Goal: Information Seeking & Learning: Learn about a topic

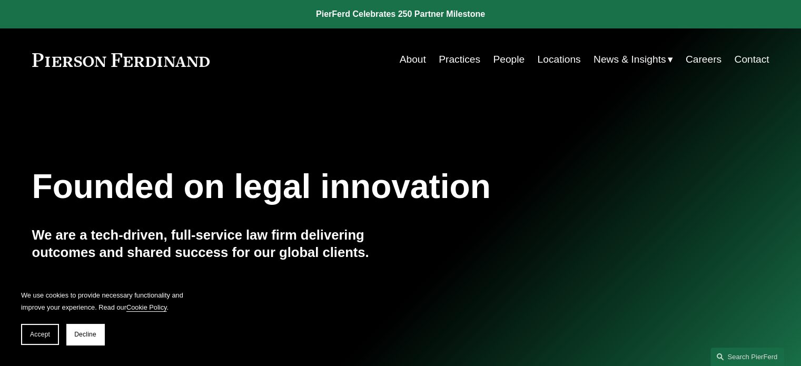
click at [453, 58] on link "Practices" at bounding box center [460, 60] width 42 height 20
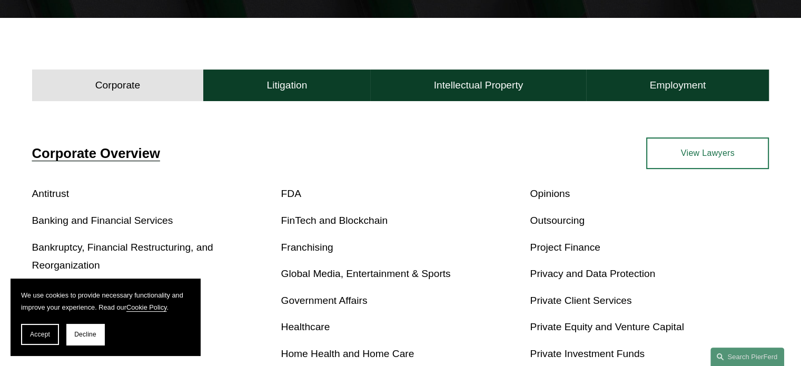
scroll to position [316, 0]
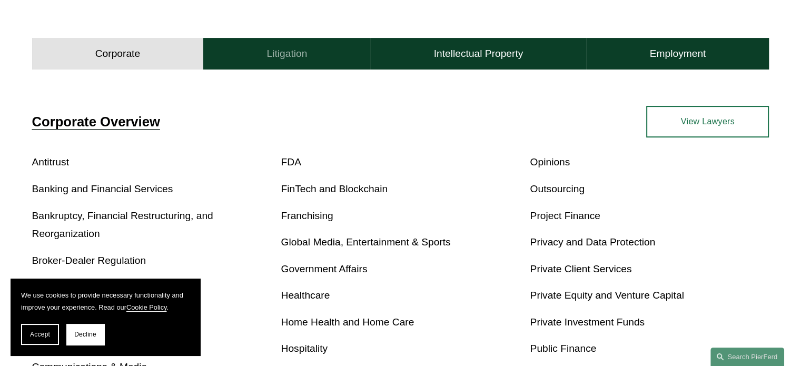
click at [278, 65] on button "Litigation" at bounding box center [286, 54] width 167 height 32
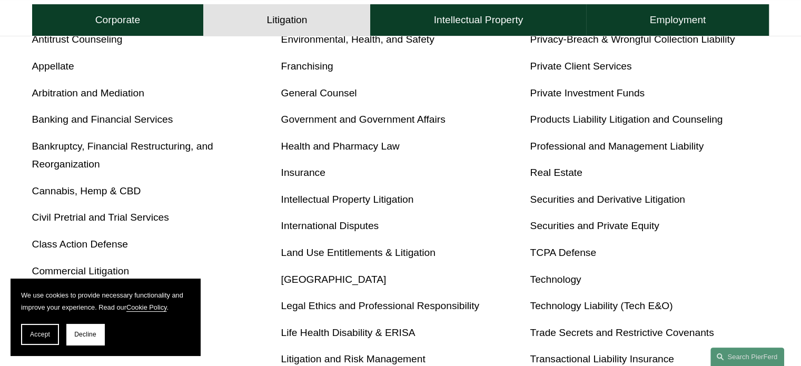
scroll to position [421, 0]
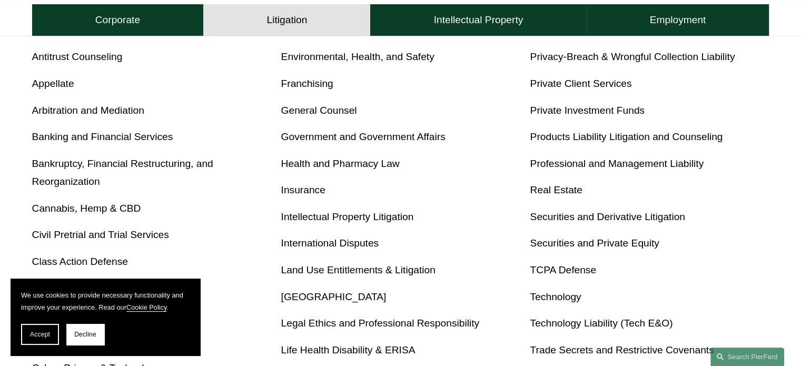
click at [55, 89] on link "Appellate" at bounding box center [53, 83] width 42 height 11
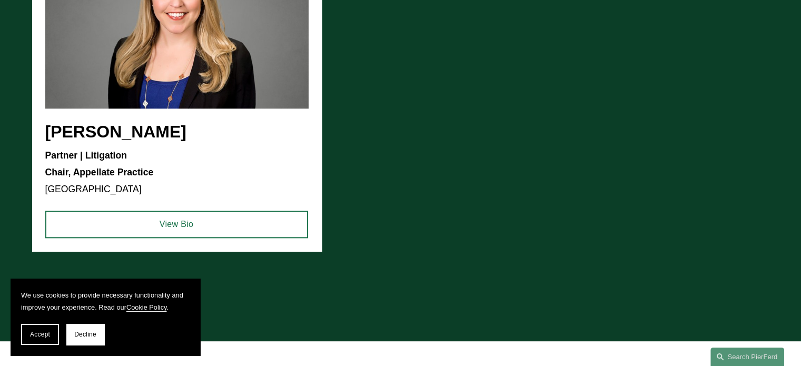
scroll to position [1264, 0]
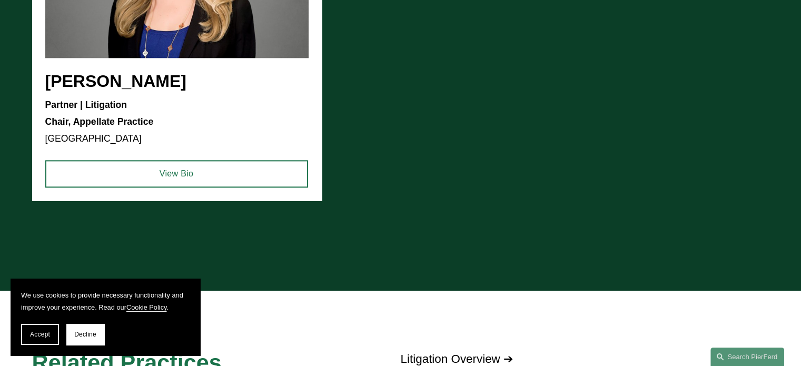
click at [249, 246] on div at bounding box center [400, 233] width 785 height 32
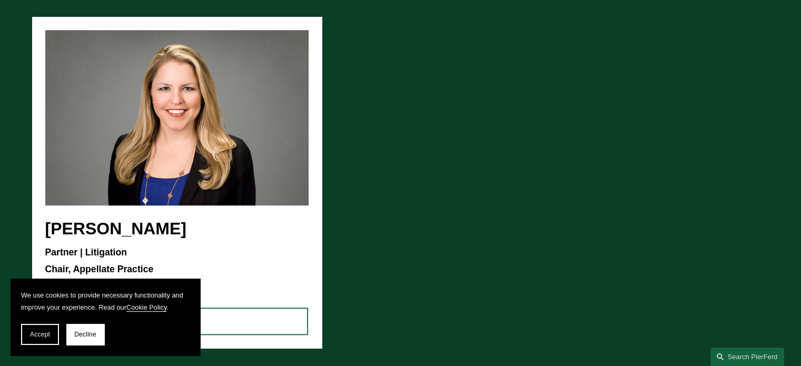
scroll to position [1001, 0]
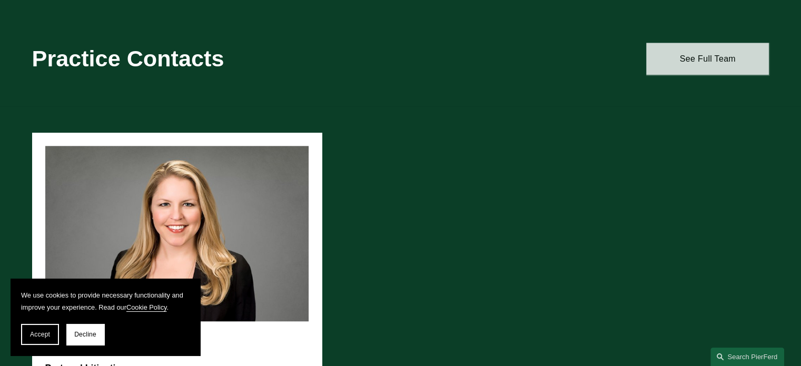
click at [719, 58] on link "See Full Team" at bounding box center [707, 59] width 123 height 32
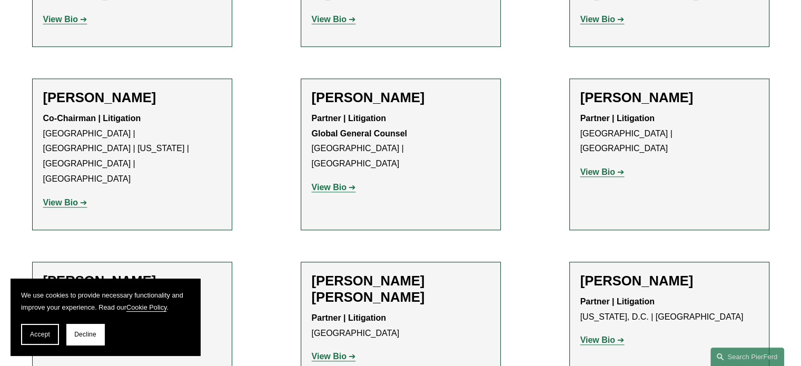
scroll to position [1001, 0]
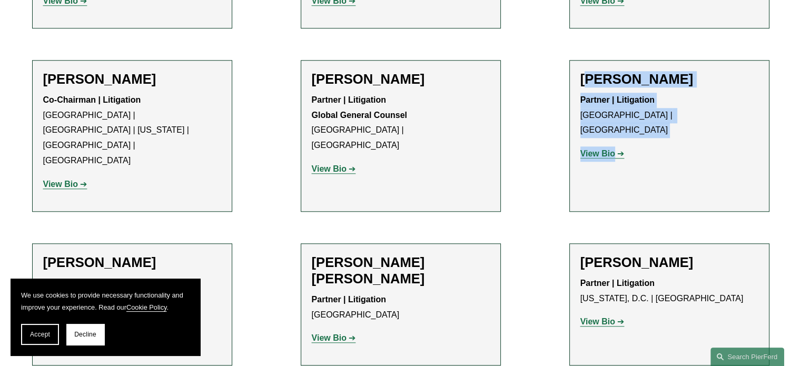
drag, startPoint x: 586, startPoint y: 54, endPoint x: 660, endPoint y: 131, distance: 106.6
click at [660, 131] on li "Drew Lanphere Partner | Litigation Palo Alto | Los Angeles View Bio Location: P…" at bounding box center [669, 136] width 200 height 152
click at [651, 71] on h2 "Drew Lanphere" at bounding box center [670, 79] width 178 height 16
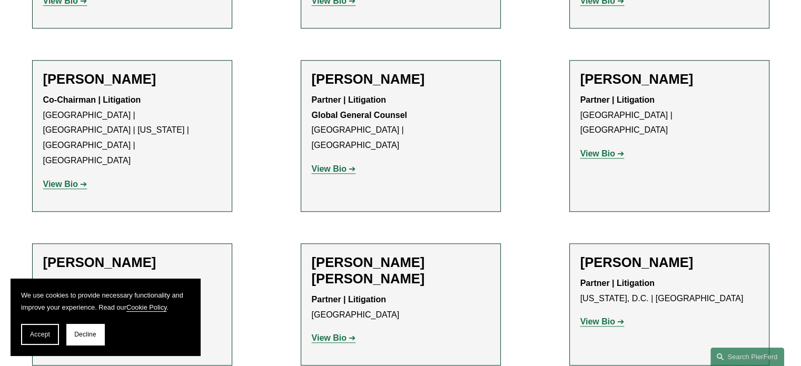
click at [604, 149] on strong "View Bio" at bounding box center [598, 153] width 35 height 9
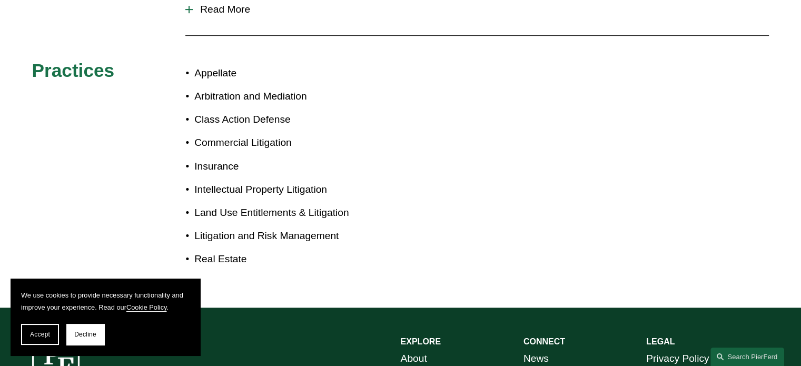
scroll to position [369, 0]
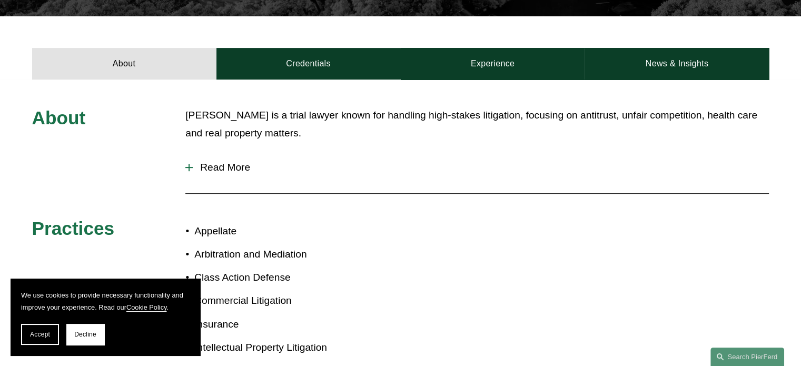
click at [225, 162] on span "Read More" at bounding box center [481, 168] width 576 height 12
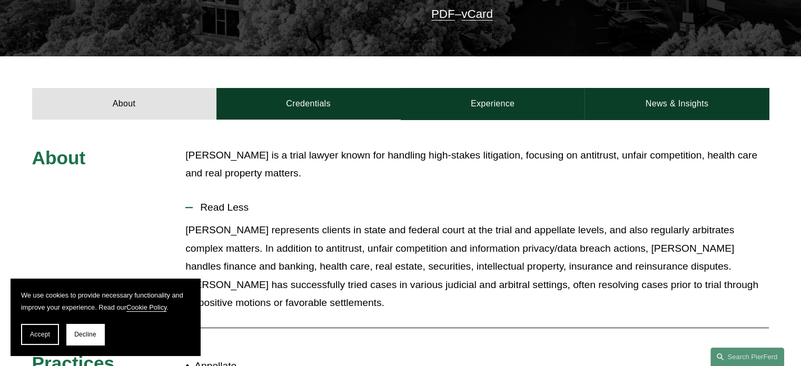
scroll to position [263, 0]
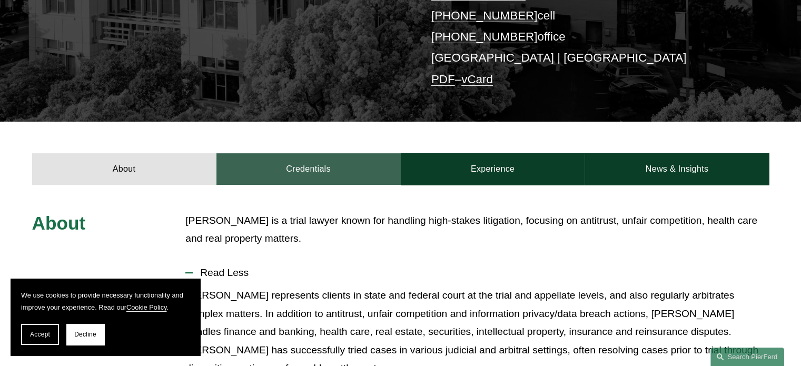
click at [324, 154] on link "Credentials" at bounding box center [309, 169] width 184 height 32
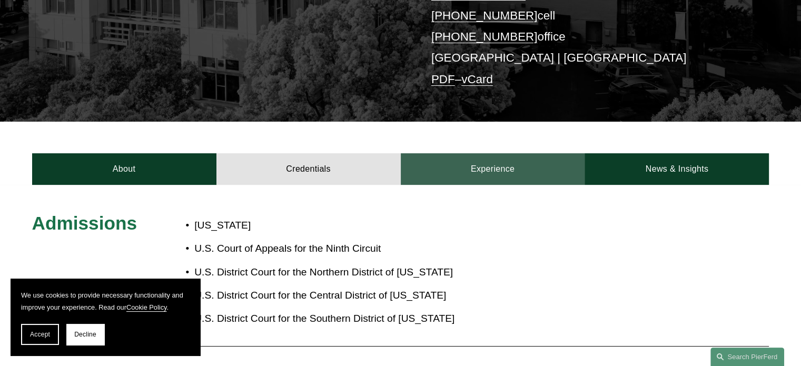
click at [506, 153] on link "Experience" at bounding box center [493, 169] width 184 height 32
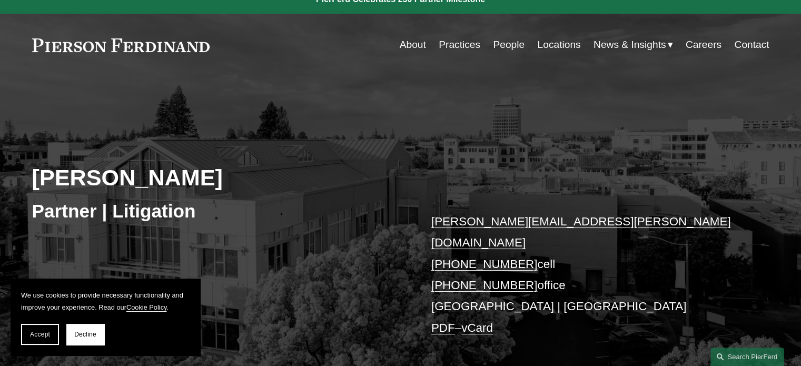
scroll to position [0, 0]
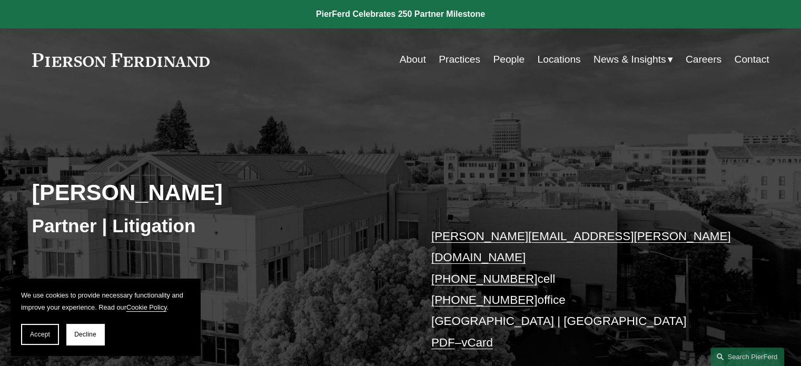
click at [499, 58] on link "People" at bounding box center [509, 60] width 32 height 20
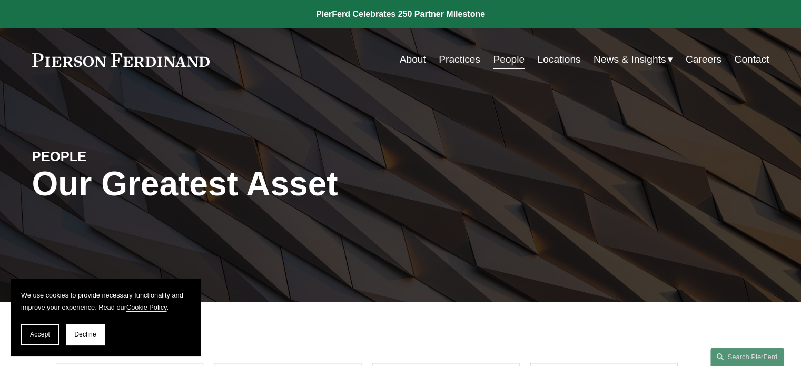
scroll to position [53, 0]
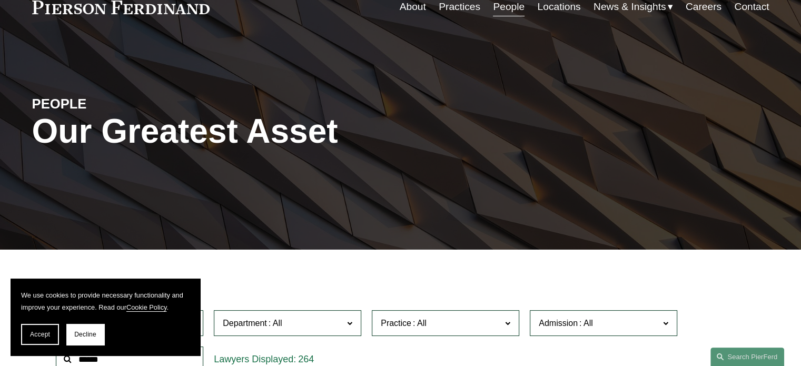
click at [446, 8] on link "Practices" at bounding box center [460, 7] width 42 height 20
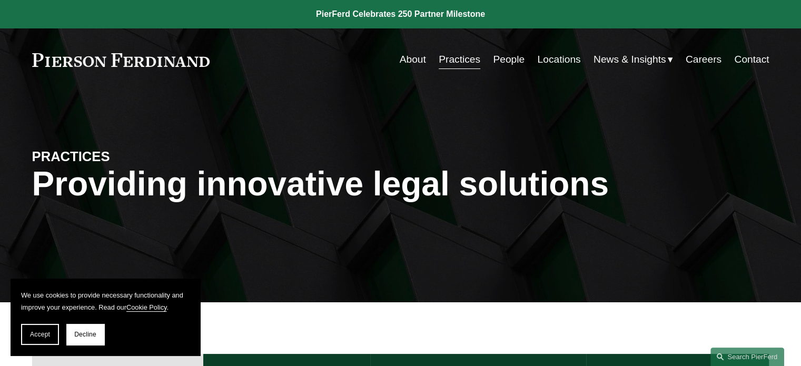
click at [407, 65] on link "About" at bounding box center [413, 60] width 26 height 20
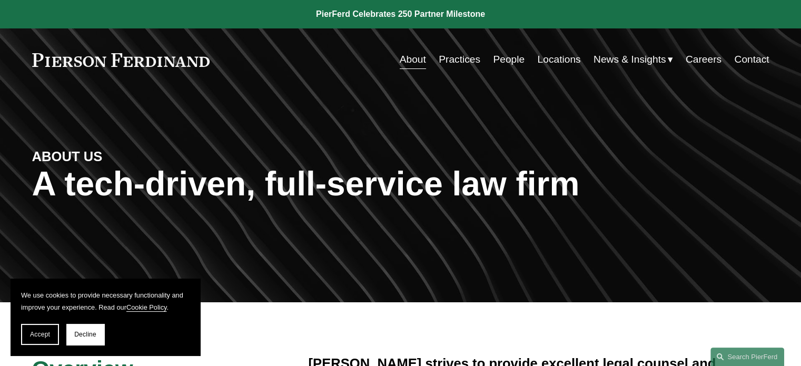
click at [495, 61] on link "People" at bounding box center [509, 60] width 32 height 20
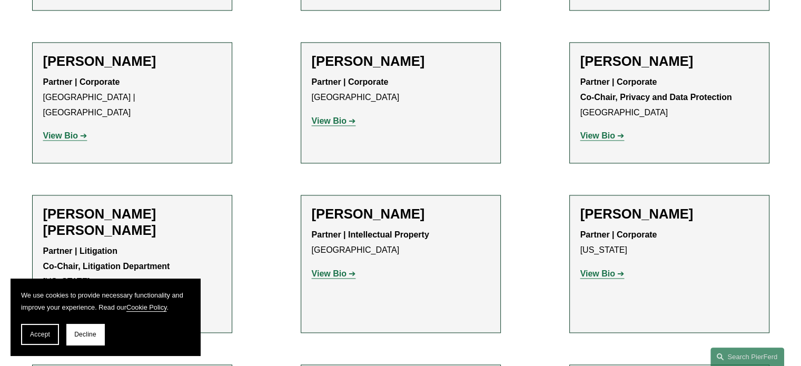
scroll to position [1528, 0]
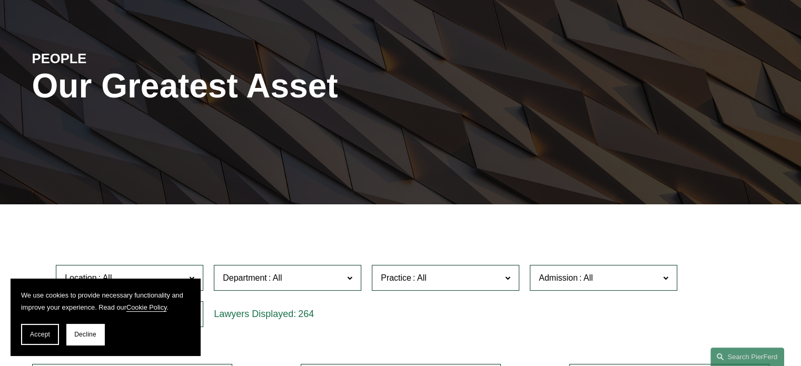
scroll to position [15, 0]
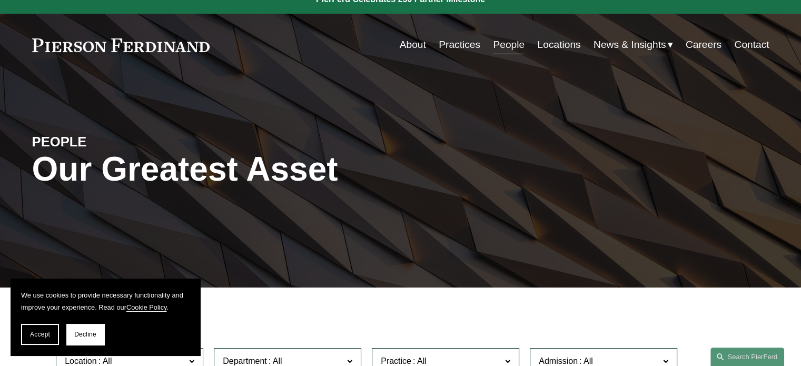
click at [512, 51] on link "People" at bounding box center [509, 45] width 32 height 20
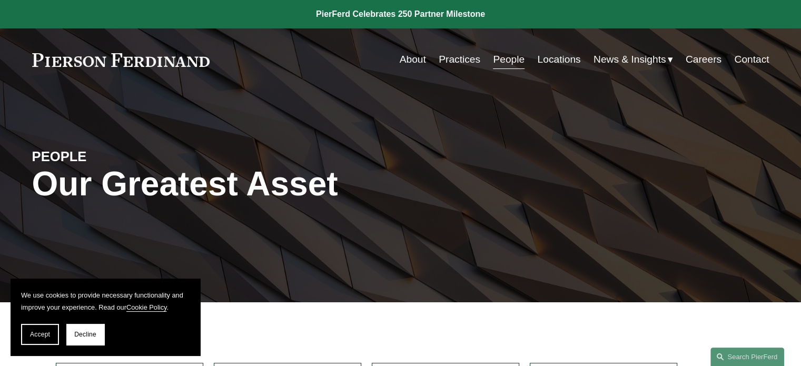
click at [458, 58] on link "Practices" at bounding box center [460, 60] width 42 height 20
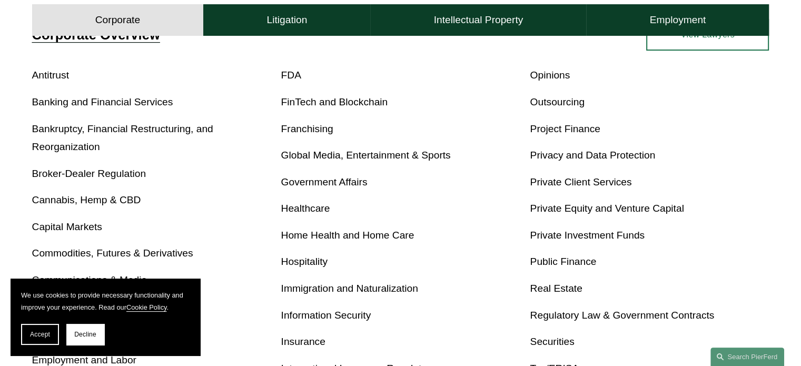
scroll to position [263, 0]
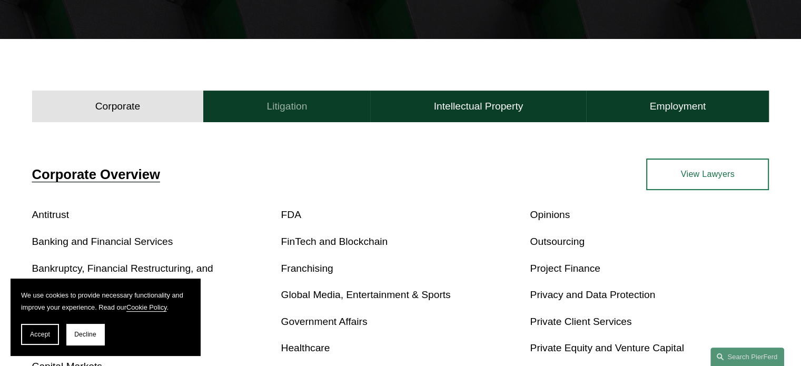
click at [289, 111] on h4 "Litigation" at bounding box center [287, 106] width 41 height 13
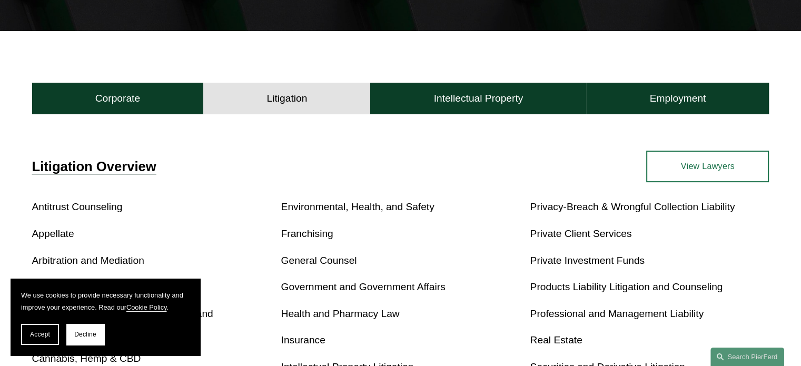
scroll to position [369, 0]
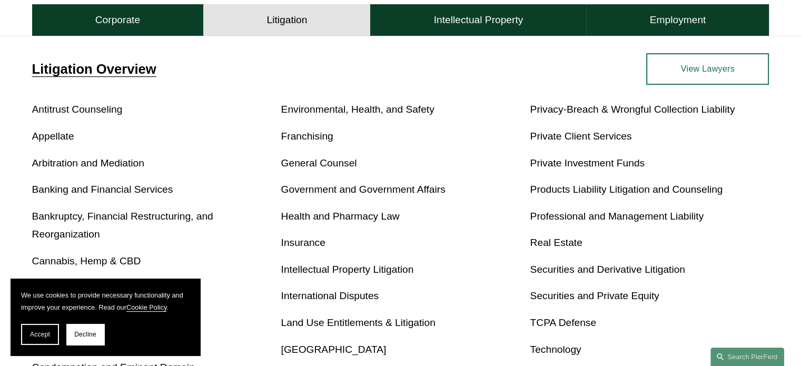
click at [61, 138] on link "Appellate" at bounding box center [53, 136] width 42 height 11
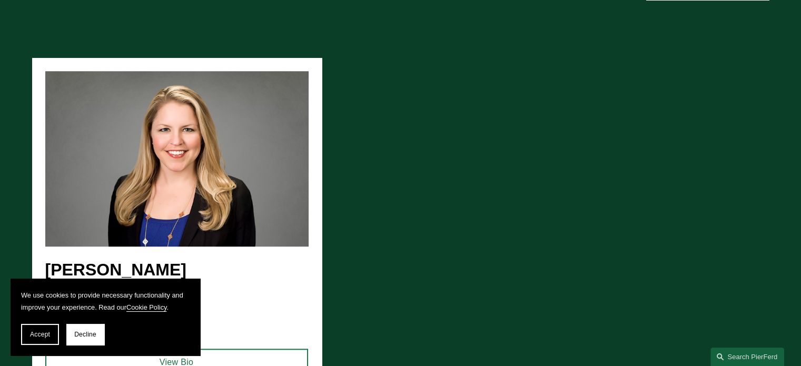
scroll to position [982, 0]
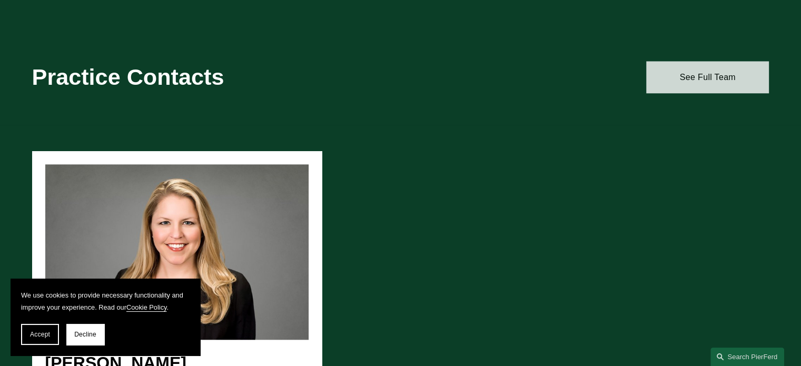
click at [709, 83] on link "See Full Team" at bounding box center [707, 77] width 123 height 32
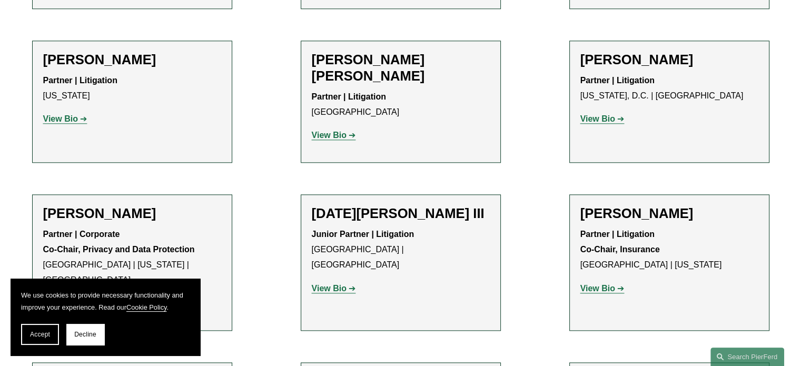
scroll to position [1222, 0]
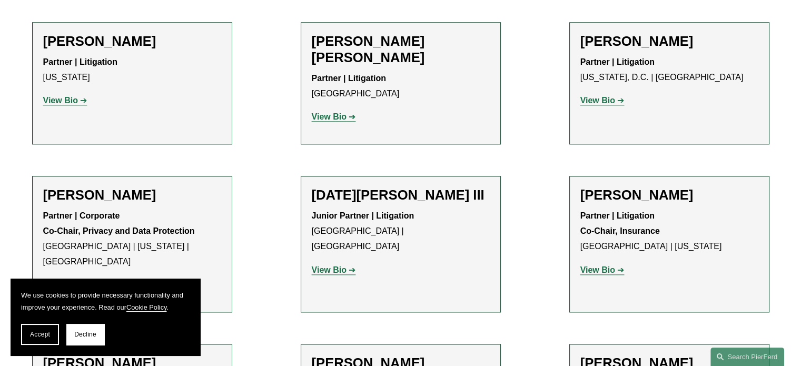
click at [337, 266] on strong "View Bio" at bounding box center [329, 270] width 35 height 9
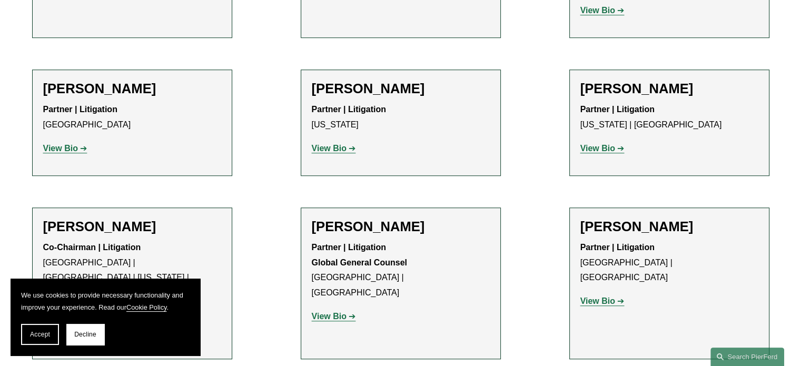
scroll to position [959, 0]
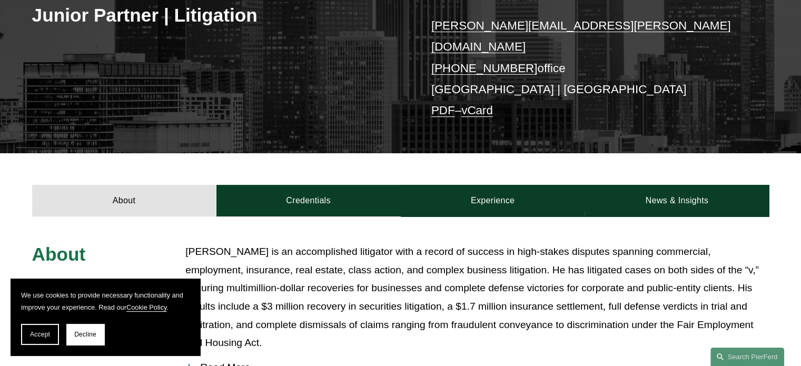
scroll to position [369, 0]
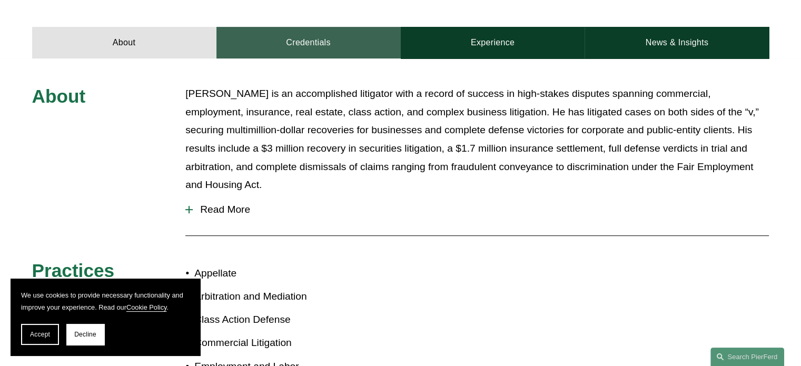
click at [304, 30] on link "Credentials" at bounding box center [309, 43] width 184 height 32
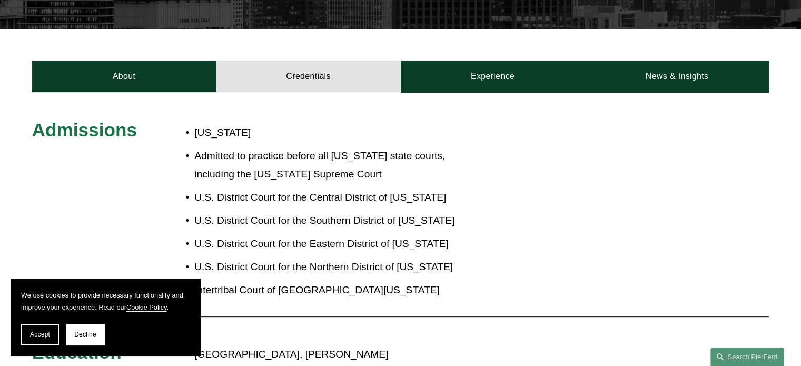
scroll to position [263, 0]
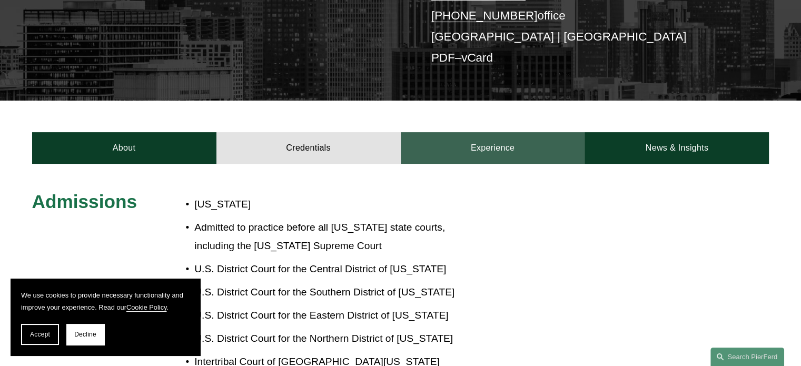
click at [498, 132] on link "Experience" at bounding box center [493, 148] width 184 height 32
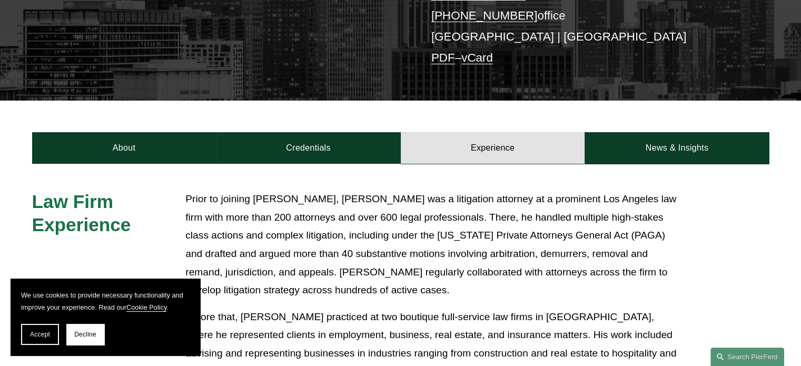
scroll to position [158, 0]
